Goal: Task Accomplishment & Management: Manage account settings

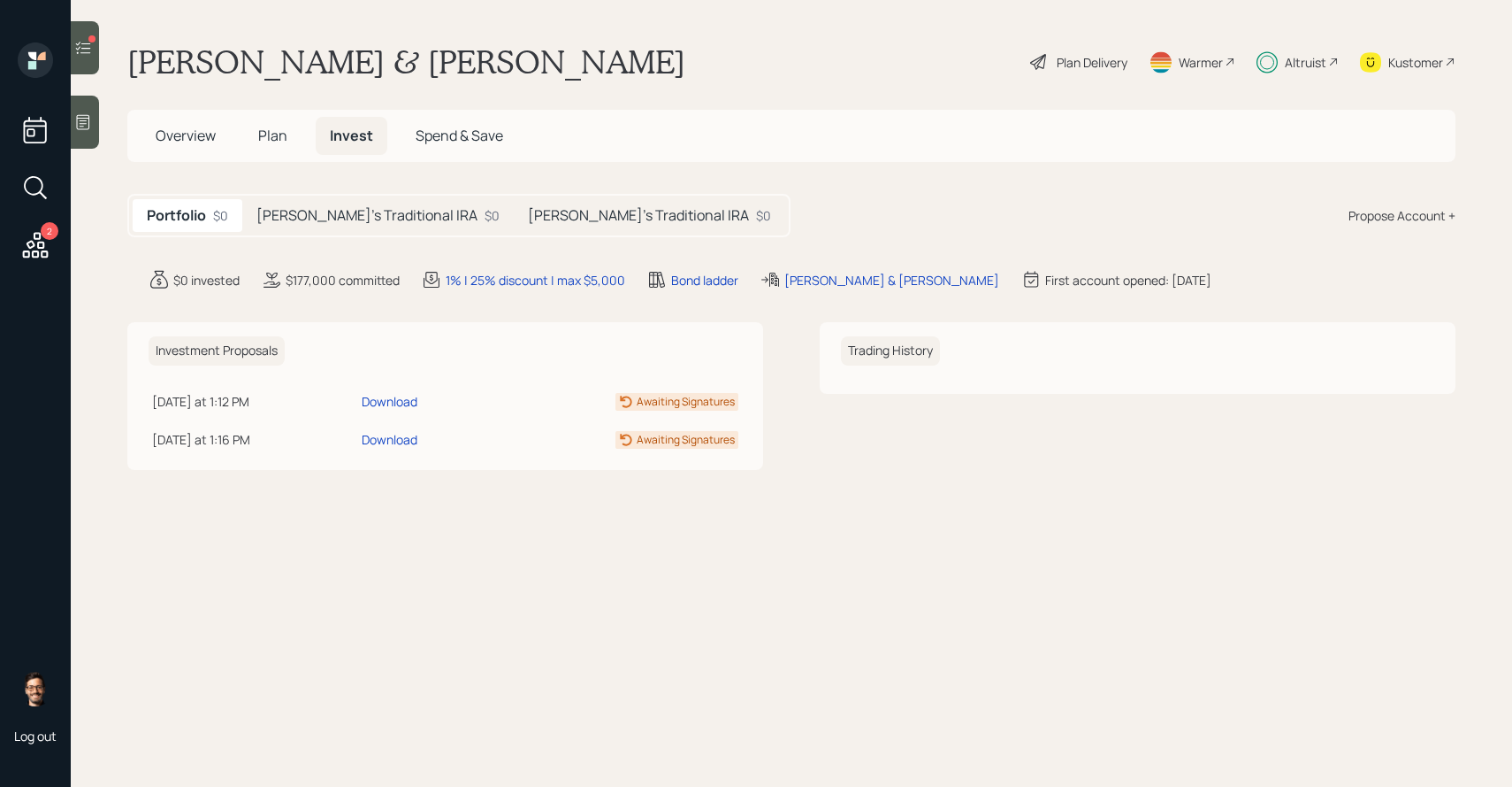
click at [528, 211] on h5 "Jon's Traditional IRA" at bounding box center [638, 215] width 221 height 17
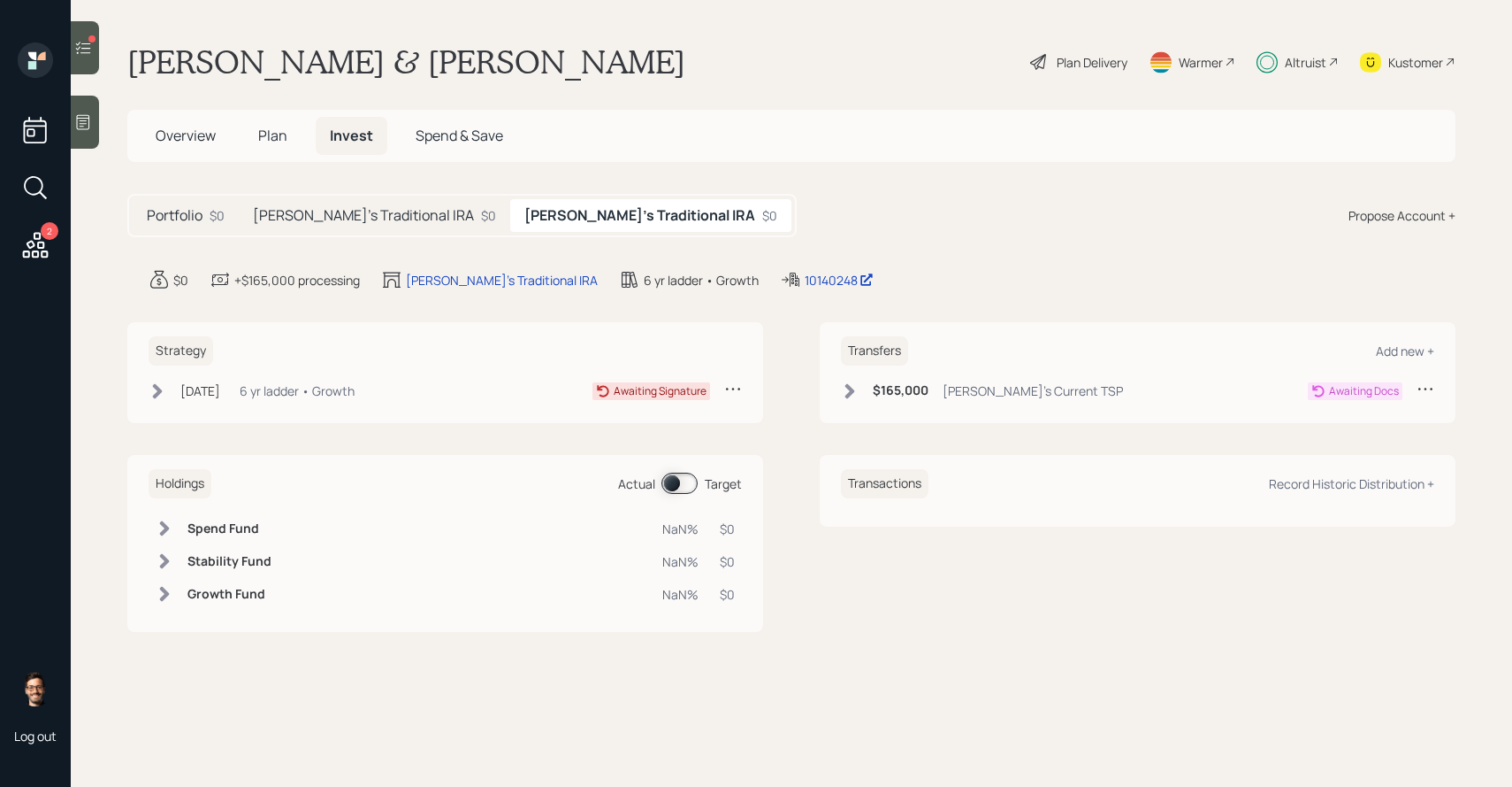
click at [369, 210] on h5 "Kristie's Traditional IRA" at bounding box center [363, 215] width 221 height 17
click at [534, 209] on h5 "Jon's Traditional IRA" at bounding box center [644, 215] width 221 height 17
type input "cuff"
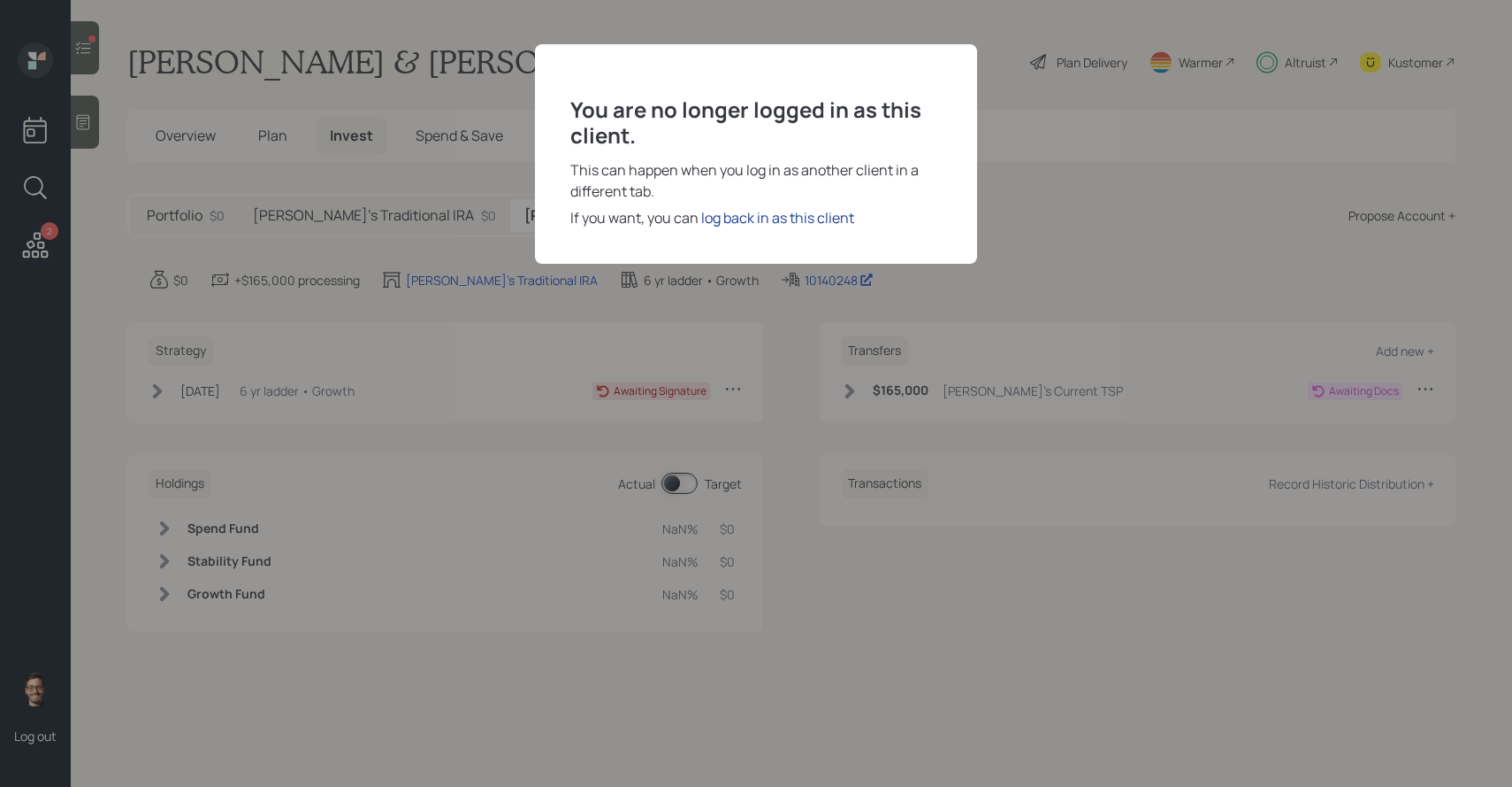
click at [799, 217] on div "log back in as this client" at bounding box center [778, 218] width 153 height 22
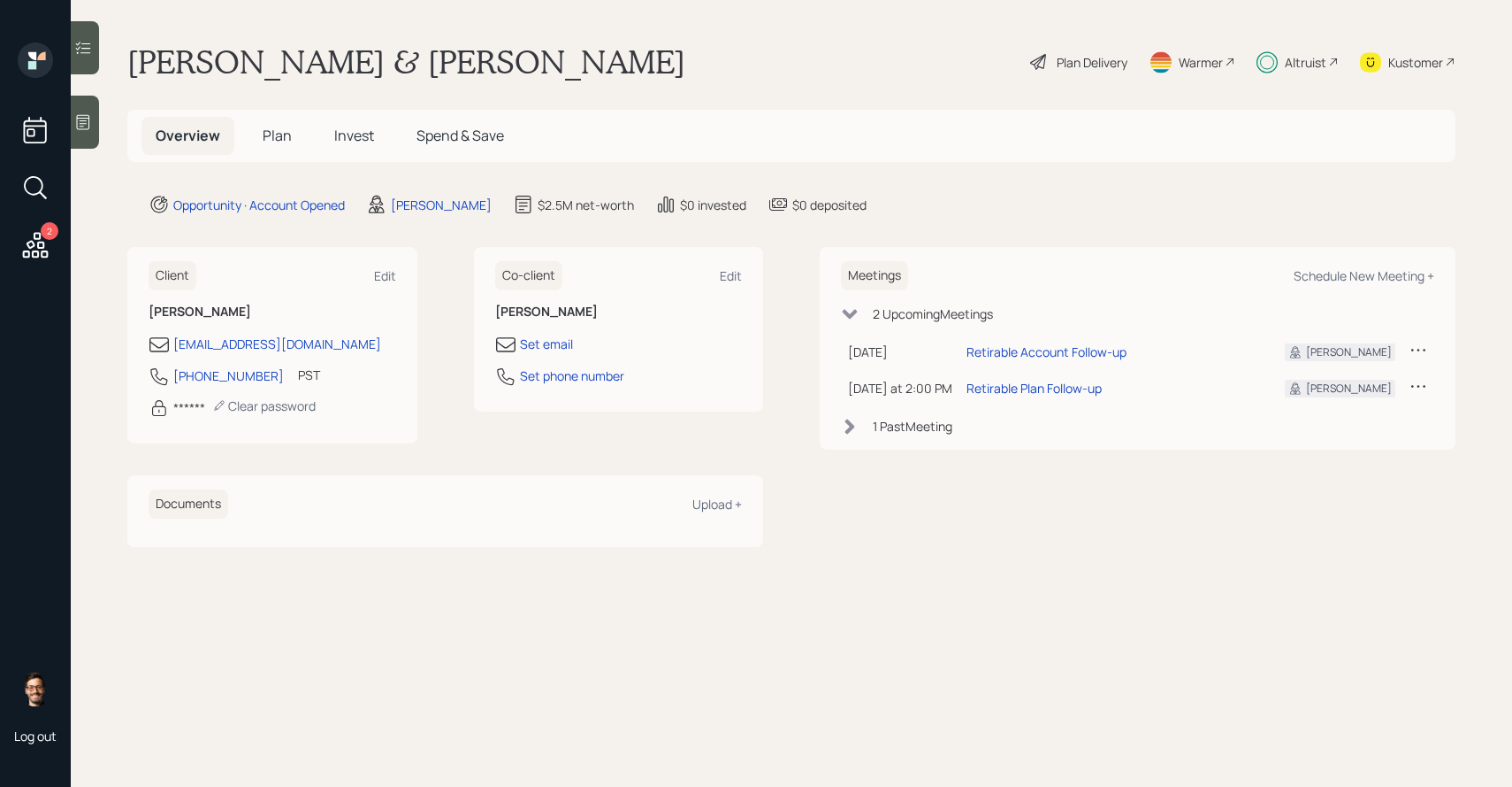
click at [370, 142] on span "Invest" at bounding box center [355, 135] width 40 height 20
